Goal: Task Accomplishment & Management: Manage account settings

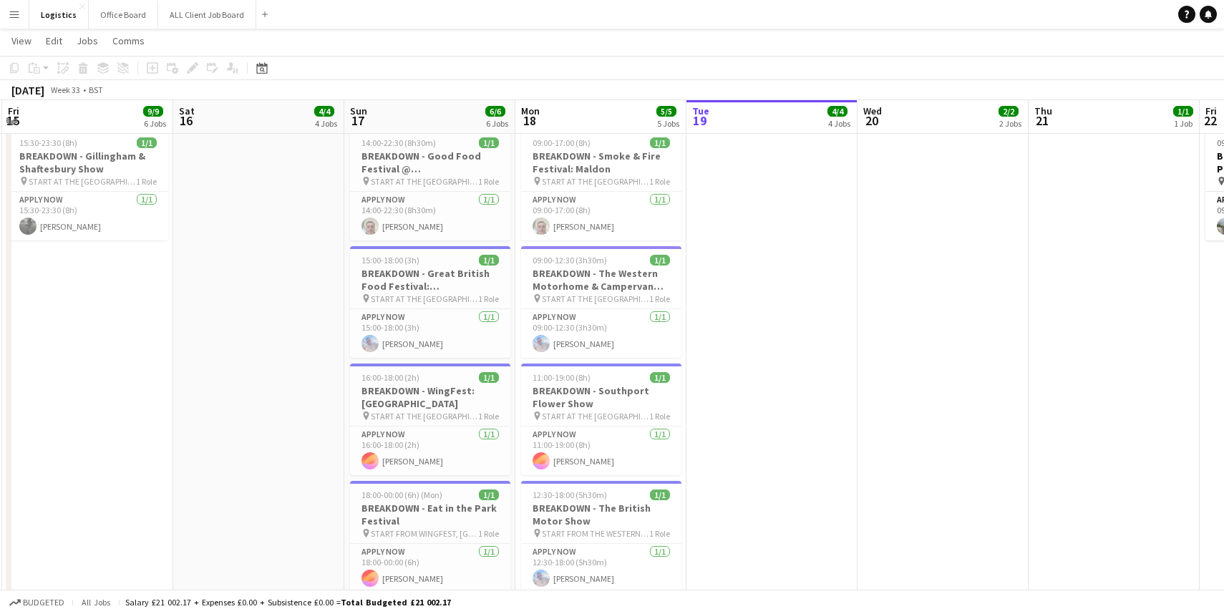
scroll to position [774, 0]
click at [204, 14] on button "ALL Client Job Board Close" at bounding box center [207, 15] width 98 height 28
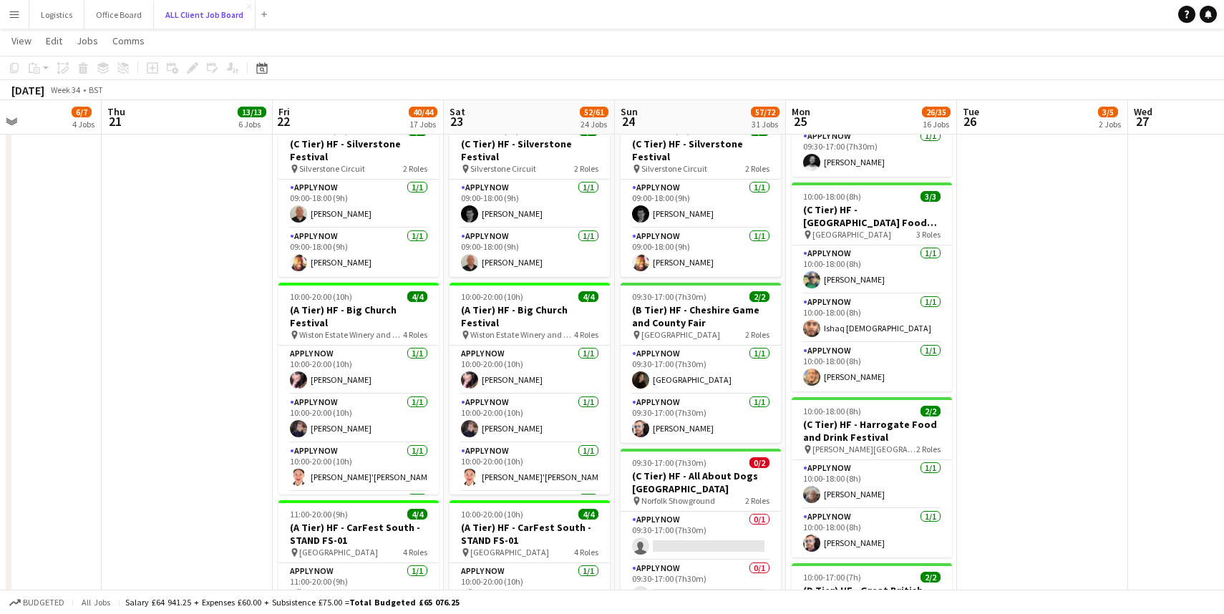
scroll to position [870, 0]
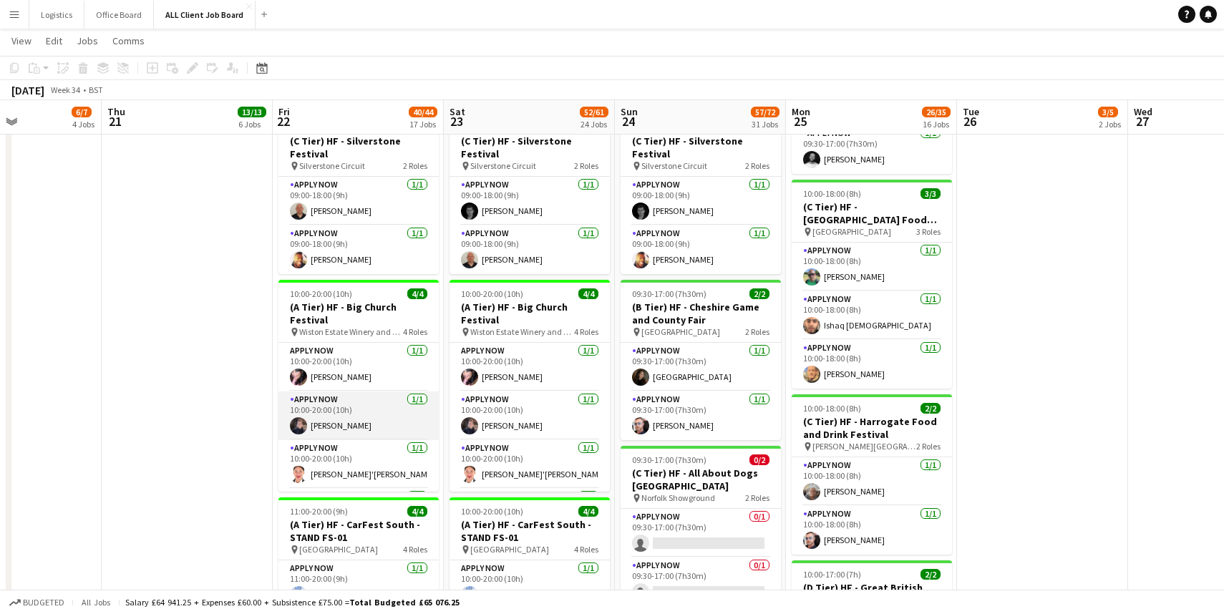
click at [349, 424] on app-card-role "APPLY NOW [DATE] 10:00-20:00 (10h) [PERSON_NAME]" at bounding box center [358, 415] width 160 height 49
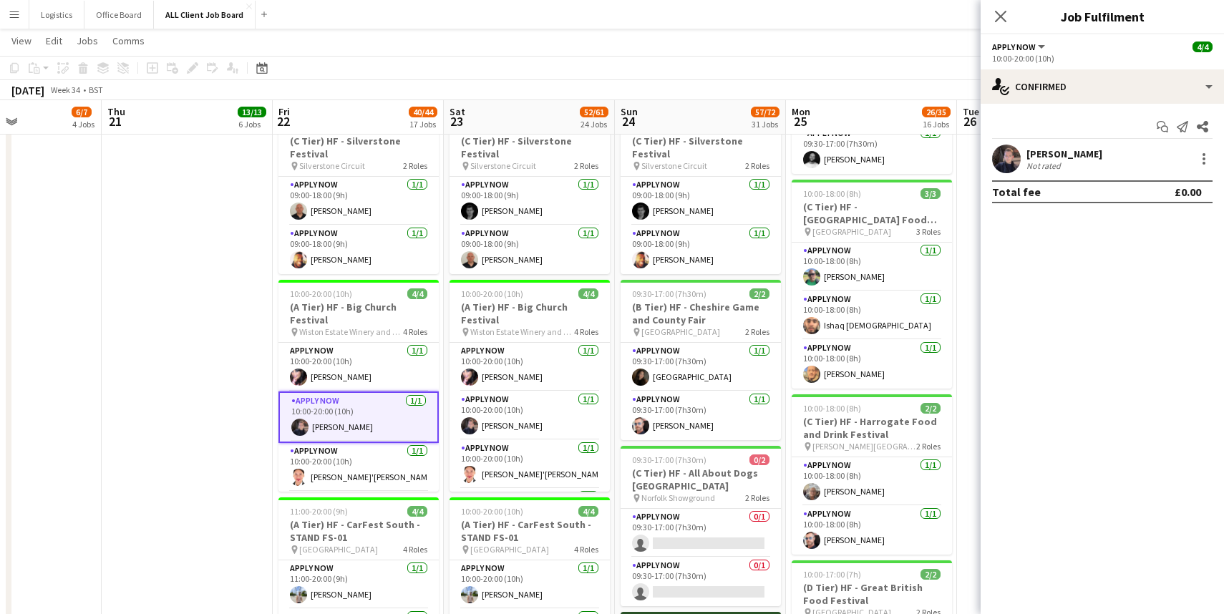
click at [349, 424] on app-card-role "APPLY NOW [DATE] 10:00-20:00 (10h) [PERSON_NAME]" at bounding box center [358, 417] width 160 height 52
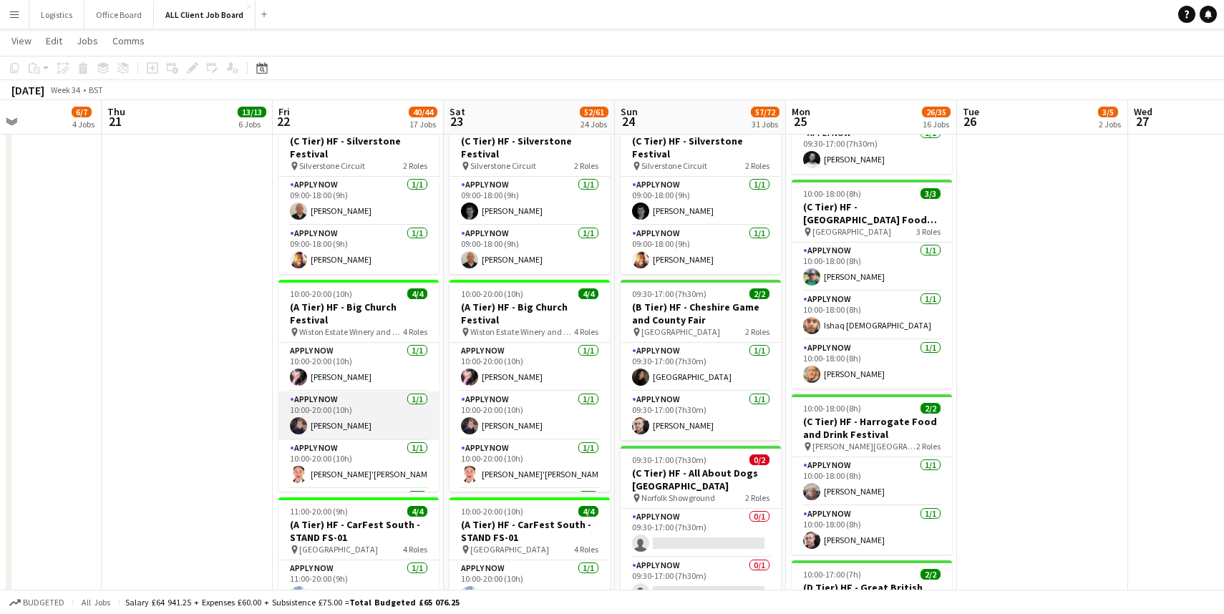
click at [349, 424] on app-card-role "APPLY NOW [DATE] 10:00-20:00 (10h) [PERSON_NAME]" at bounding box center [358, 415] width 160 height 49
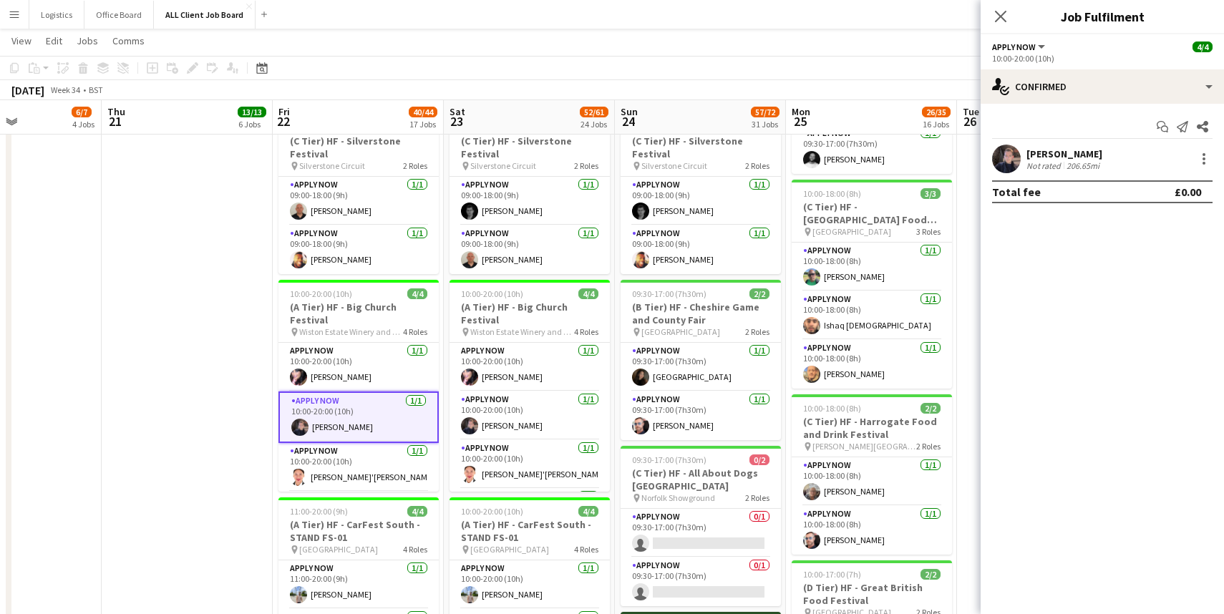
click at [1046, 155] on div "[PERSON_NAME]" at bounding box center [1064, 153] width 76 height 13
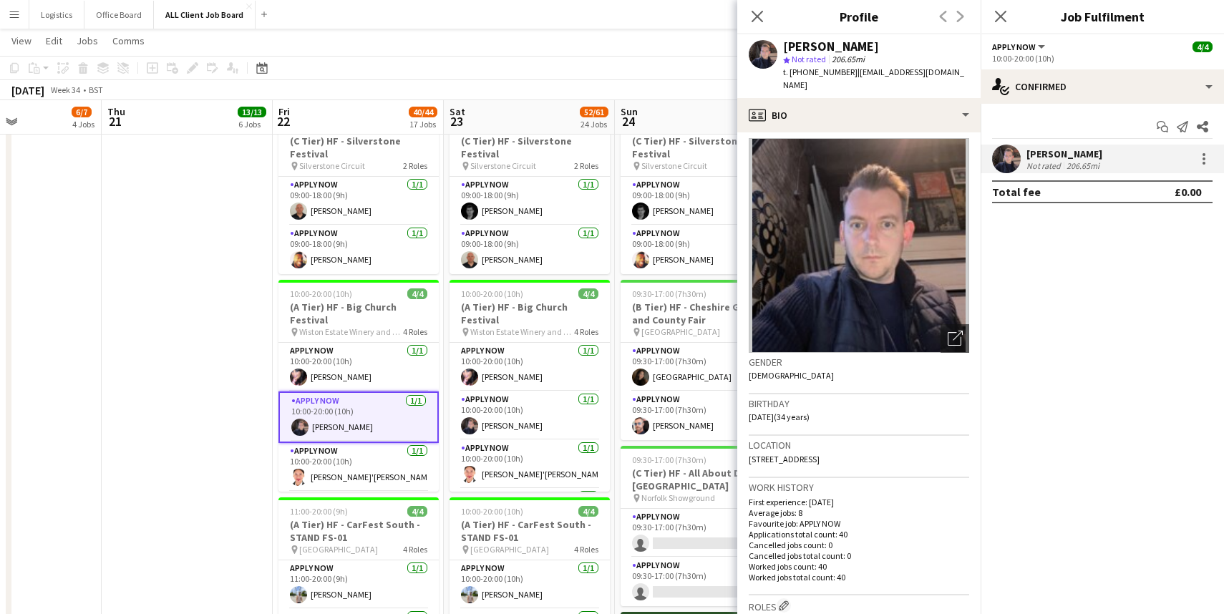
scroll to position [0, 0]
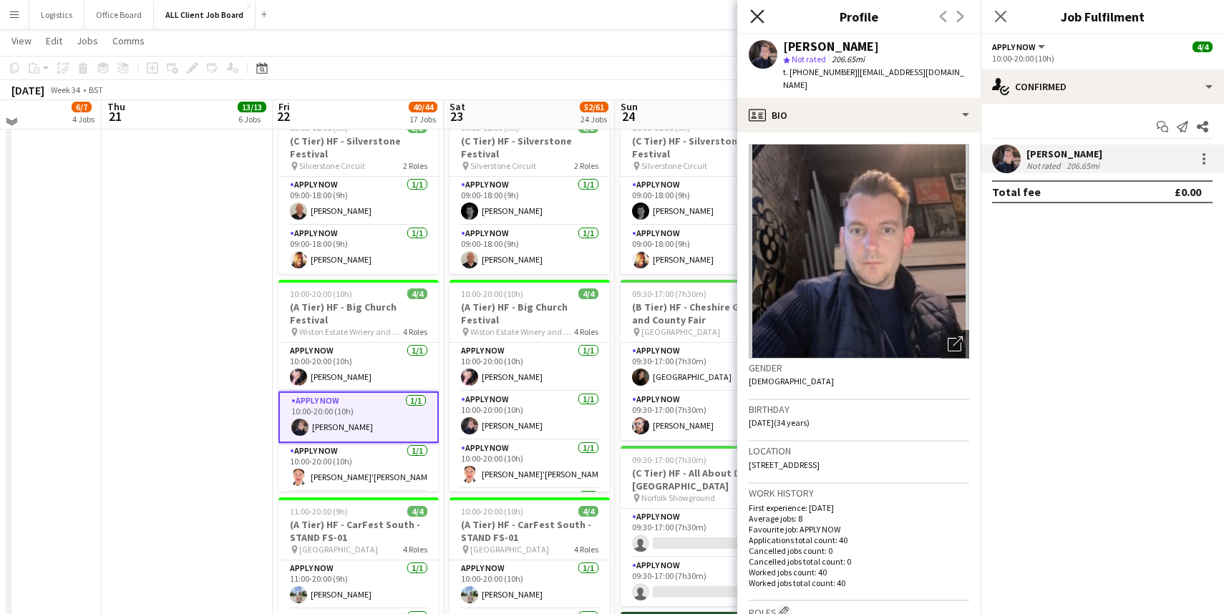
click at [755, 11] on icon "Close pop-in" at bounding box center [757, 16] width 14 height 14
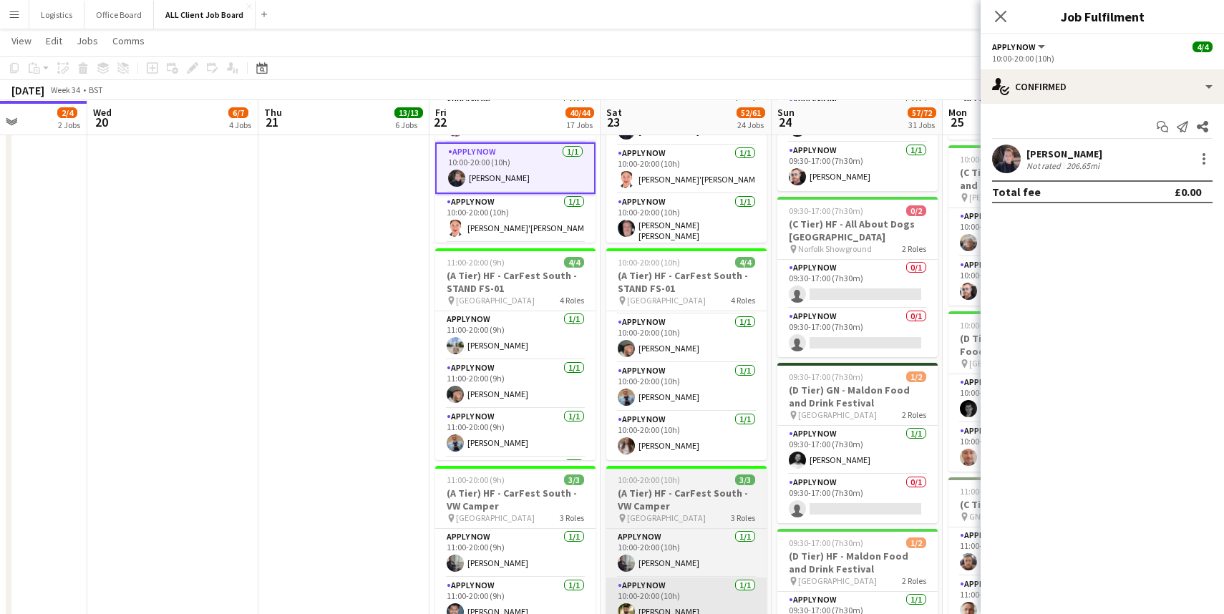
scroll to position [1119, 0]
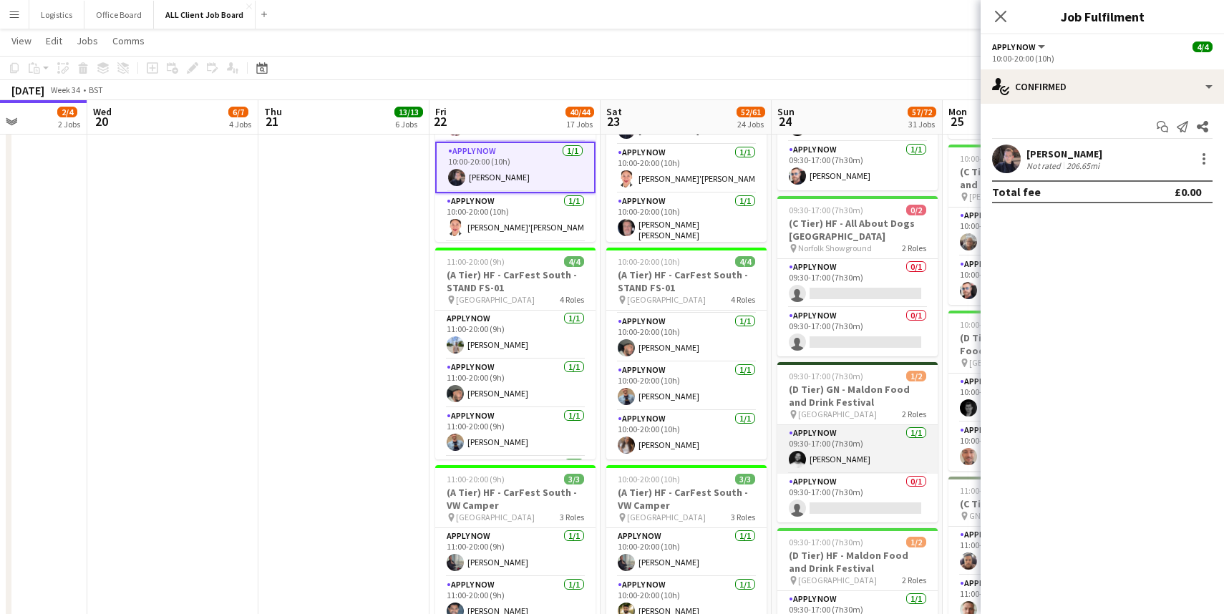
click at [822, 447] on app-card-role "APPLY NOW [DATE] 09:30-17:00 (7h30m) [PERSON_NAME]" at bounding box center [857, 449] width 160 height 49
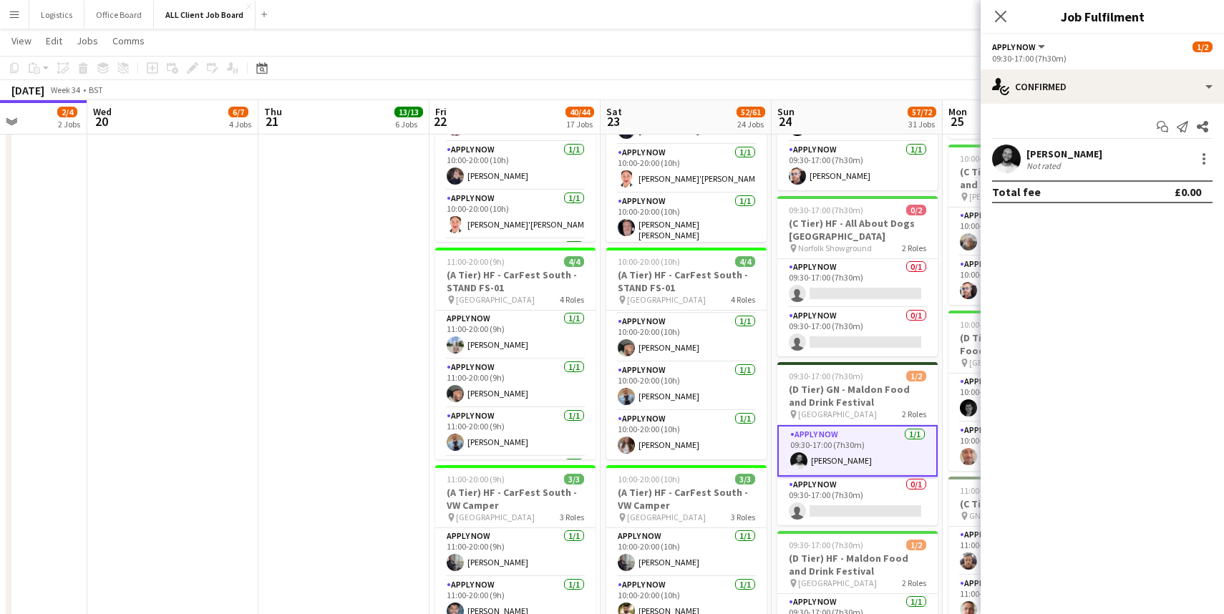
click at [822, 447] on app-card-role "APPLY NOW [DATE] 09:30-17:00 (7h30m) [PERSON_NAME]" at bounding box center [857, 451] width 160 height 52
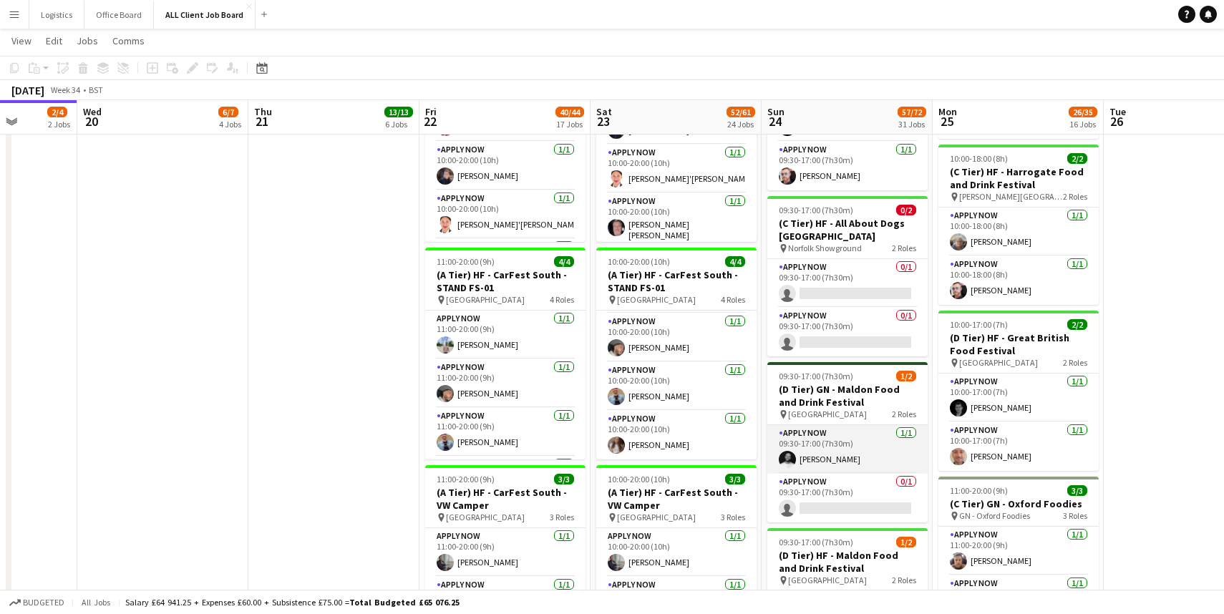
click at [822, 447] on app-card-role "APPLY NOW [DATE] 09:30-17:00 (7h30m) [PERSON_NAME]" at bounding box center [847, 449] width 160 height 49
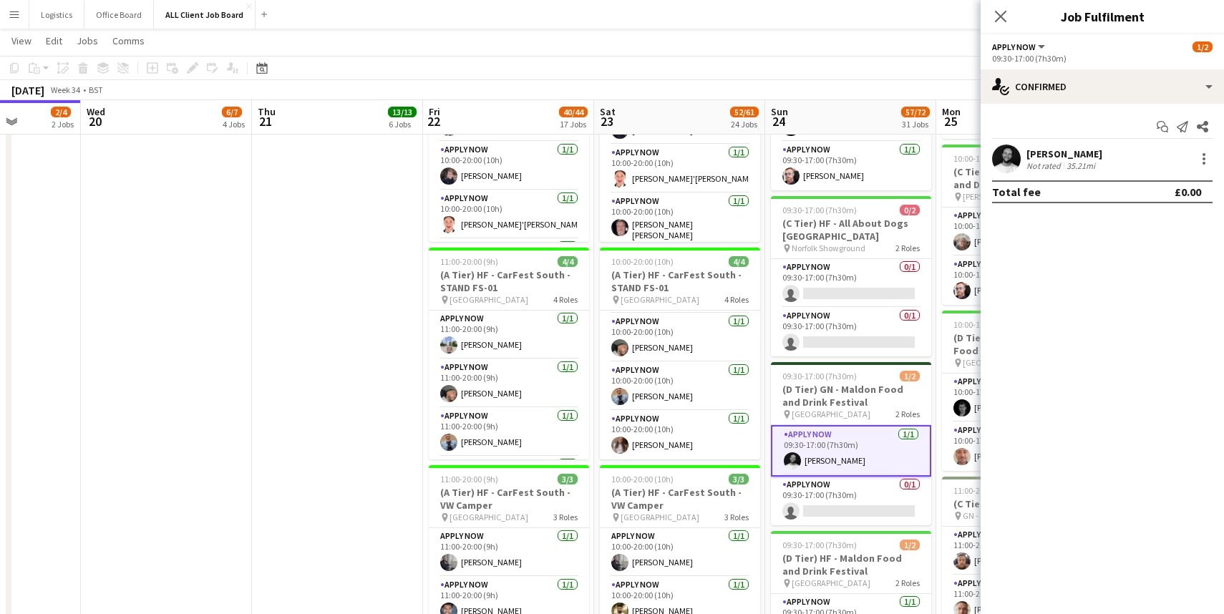
click at [1011, 156] on app-user-avatar at bounding box center [1006, 159] width 29 height 29
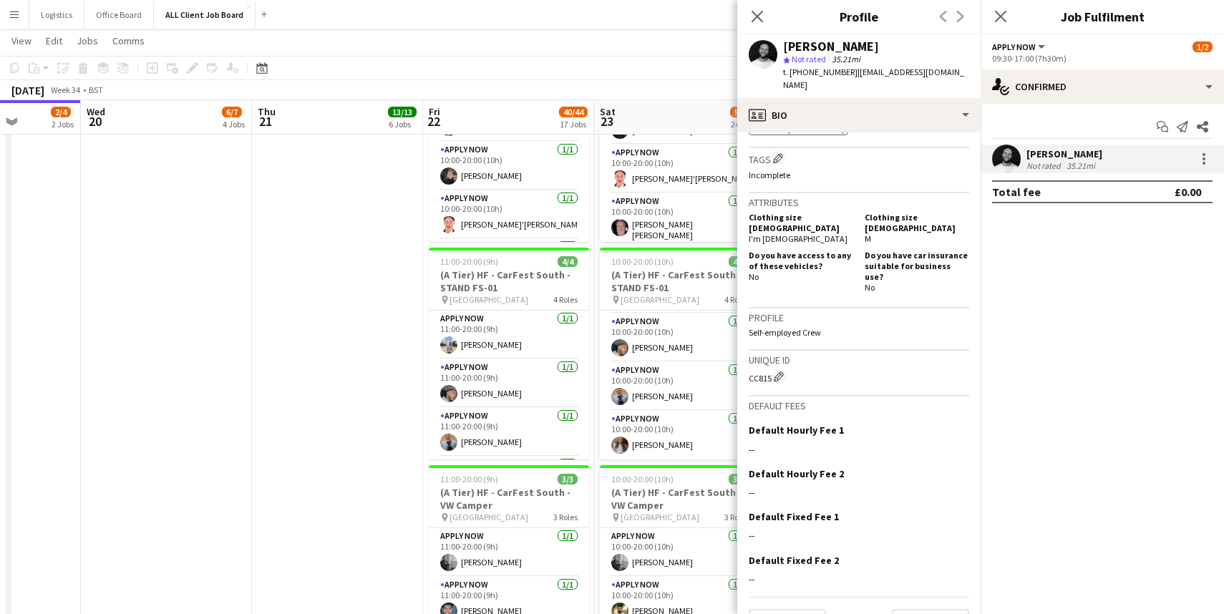
scroll to position [0, 0]
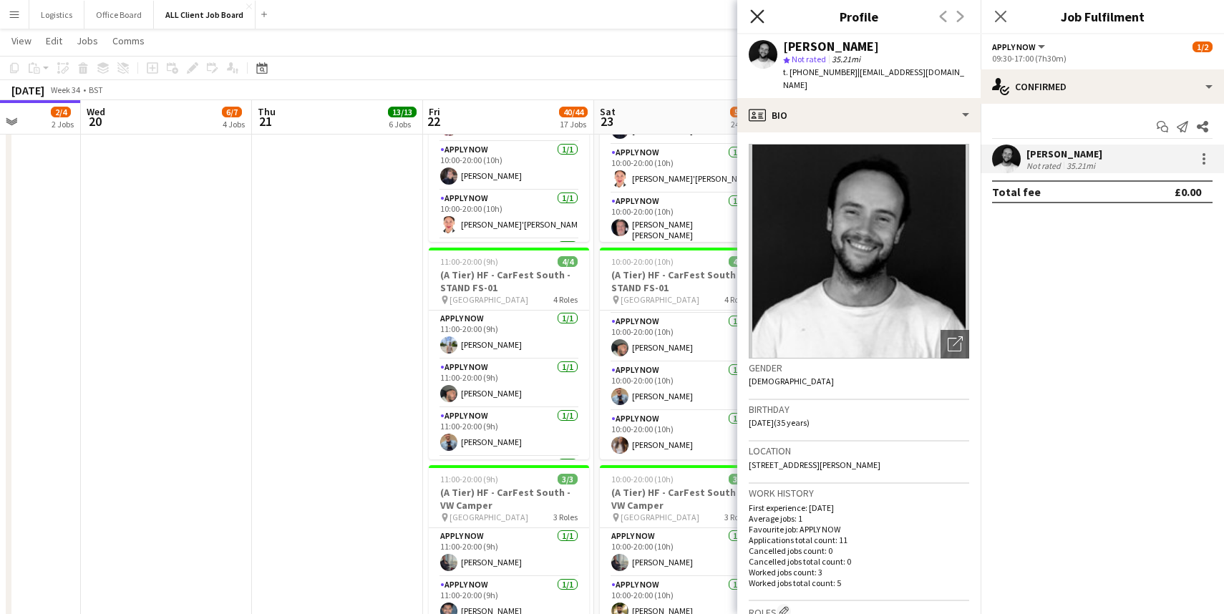
click at [756, 12] on icon "Close pop-in" at bounding box center [757, 16] width 14 height 14
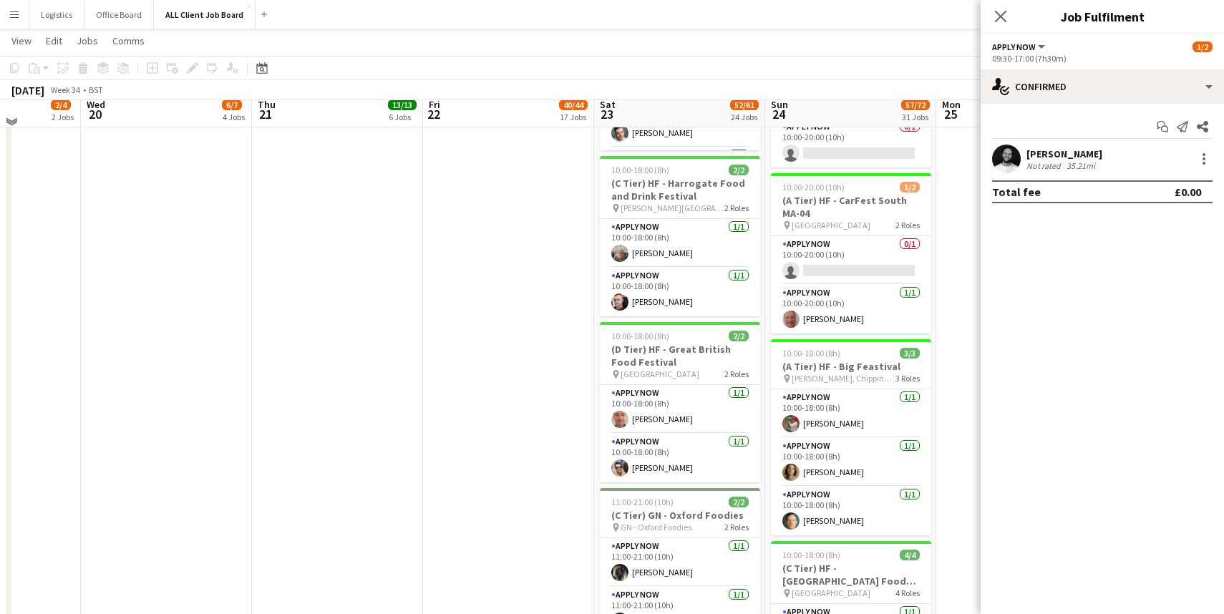
scroll to position [2645, 0]
